Goal: Task Accomplishment & Management: Use online tool/utility

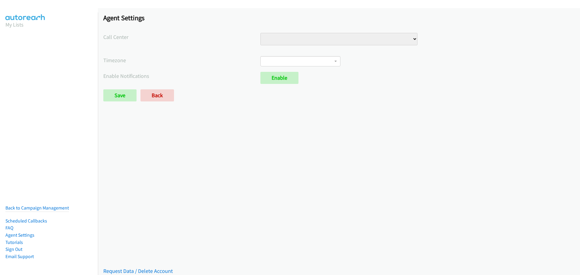
click at [410, 39] on select "Injury Numbers Injury Sales LSA - Do Not Use Test Contact Center VA Numbers VA …" at bounding box center [338, 39] width 157 height 12
select select "6529752866078720"
click at [260, 33] on select "Injury Numbers Injury Sales LSA - Do Not Use Test Contact Center VA Numbers VA …" at bounding box center [338, 39] width 157 height 12
click at [335, 61] on span at bounding box center [300, 61] width 80 height 10
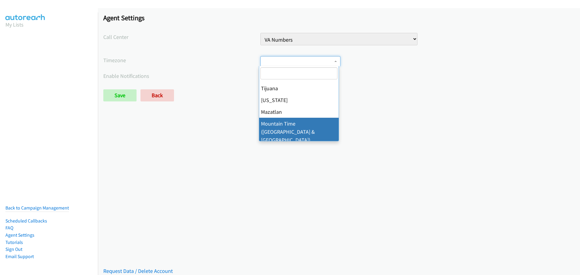
scroll to position [91, 0]
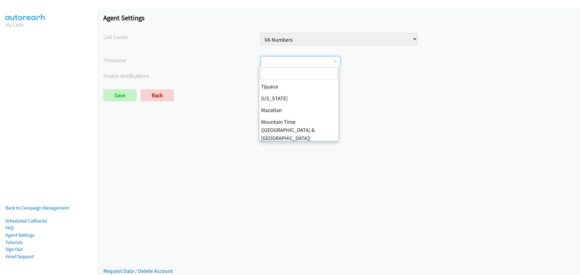
select select "Central Time (US & Canada)"
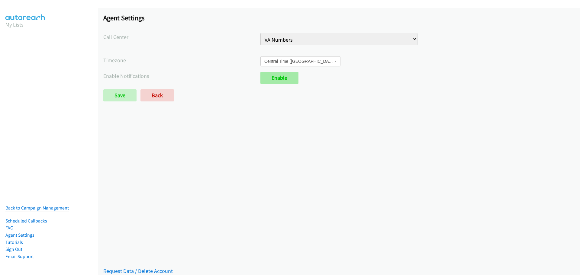
click at [279, 79] on link "Enable" at bounding box center [279, 78] width 38 height 12
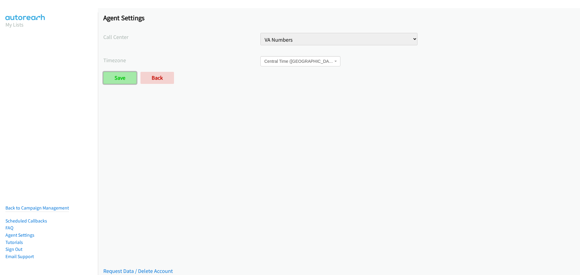
click at [119, 81] on input "Save" at bounding box center [119, 78] width 33 height 12
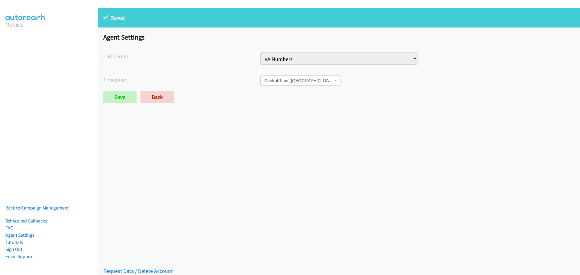
click at [42, 205] on link "Back to Campaign Management" at bounding box center [36, 208] width 63 height 6
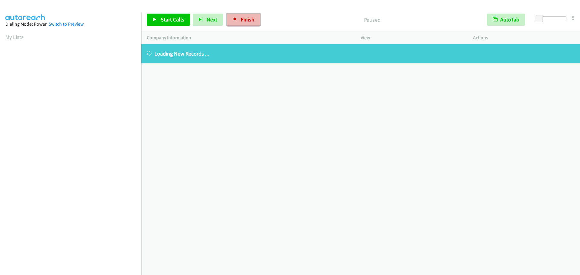
click at [241, 22] on span "Finish" at bounding box center [248, 19] width 14 height 7
click at [246, 18] on span "Finish" at bounding box center [248, 19] width 14 height 7
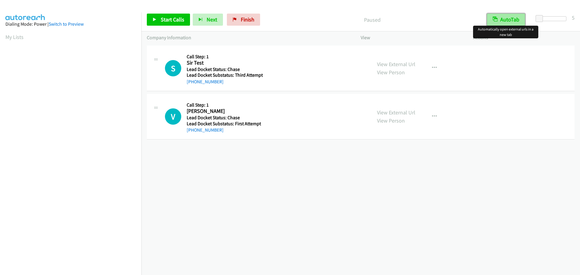
click at [508, 16] on button "AutoTab" at bounding box center [506, 20] width 38 height 12
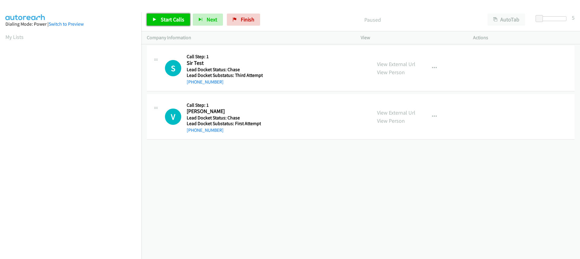
click at [160, 19] on link "Start Calls" at bounding box center [168, 20] width 43 height 12
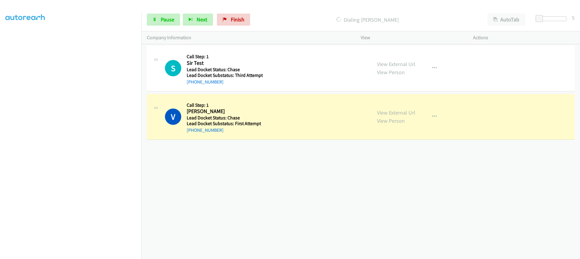
scroll to position [79, 0]
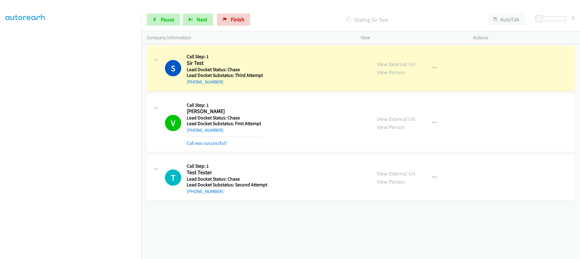
click at [305, 75] on div "S Callback Scheduled Call Step: 1 Sir Test America/Chicago Lead Docket Status: …" at bounding box center [265, 68] width 201 height 34
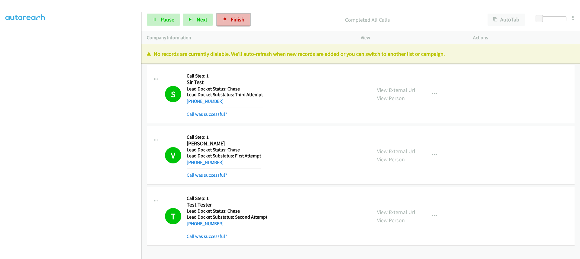
click at [235, 19] on span "Finish" at bounding box center [238, 19] width 14 height 7
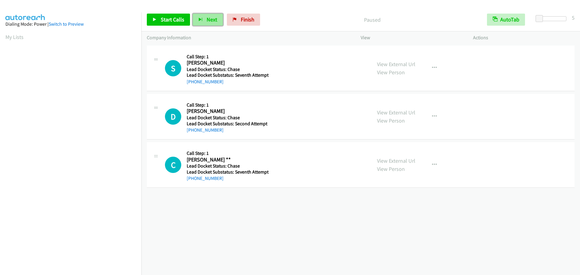
click at [207, 23] on span "Next" at bounding box center [212, 19] width 11 height 7
click at [207, 20] on span "Next" at bounding box center [212, 19] width 11 height 7
click at [170, 16] on span "Start Calls" at bounding box center [173, 19] width 24 height 7
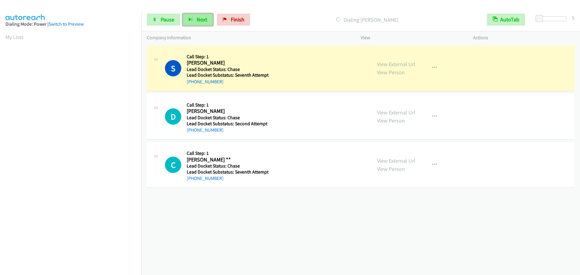
click at [188, 22] on button "Next" at bounding box center [198, 20] width 30 height 12
click at [198, 21] on span "Next" at bounding box center [202, 19] width 11 height 7
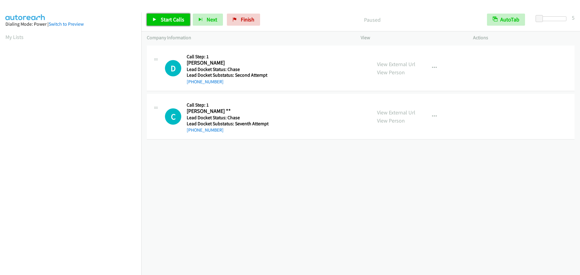
click at [166, 22] on span "Start Calls" at bounding box center [173, 19] width 24 height 7
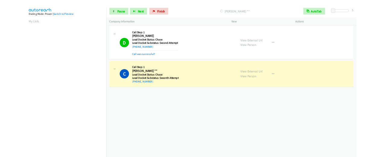
scroll to position [64, 0]
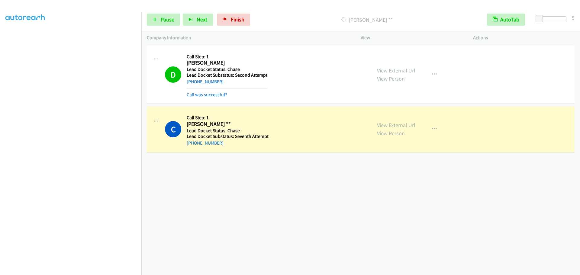
click at [289, 142] on div "C Callback Scheduled Call Step: 1 [PERSON_NAME] ** America/Los_Angeles Lead Doc…" at bounding box center [265, 129] width 201 height 34
click at [204, 143] on link "[PHONE_NUMBER]" at bounding box center [205, 143] width 37 height 6
